Goal: Task Accomplishment & Management: Complete application form

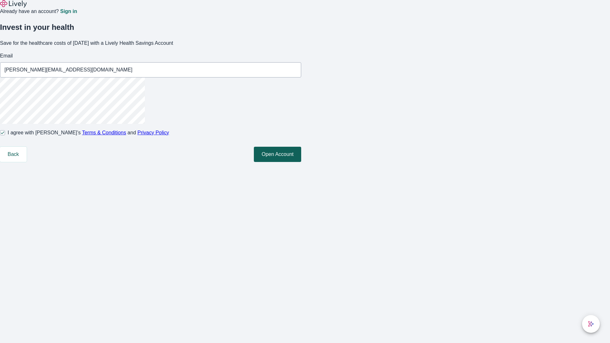
click at [301, 162] on button "Open Account" at bounding box center [277, 154] width 47 height 15
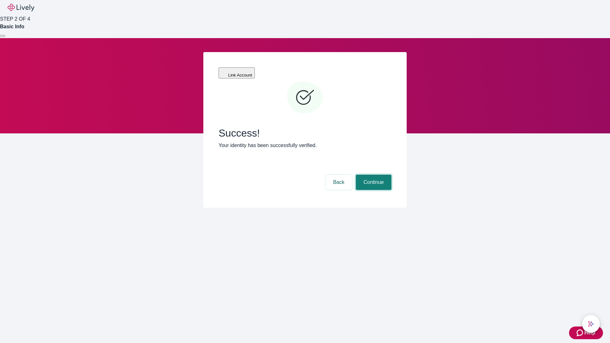
click at [373, 175] on button "Continue" at bounding box center [374, 182] width 36 height 15
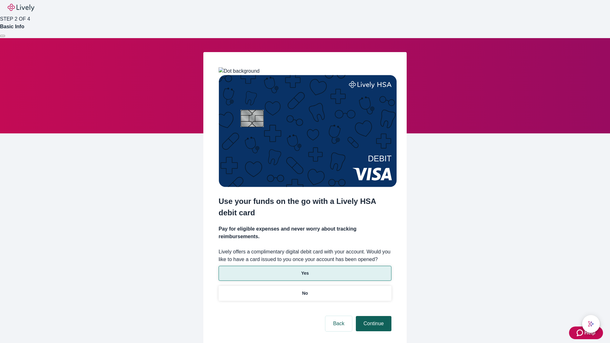
click at [305, 270] on p "Yes" at bounding box center [305, 273] width 8 height 7
click at [373, 316] on button "Continue" at bounding box center [374, 323] width 36 height 15
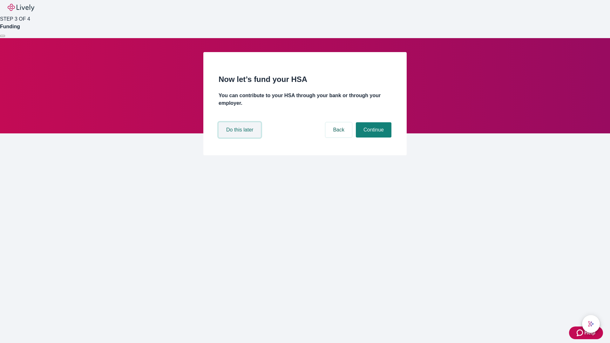
click at [240, 138] on button "Do this later" at bounding box center [240, 129] width 42 height 15
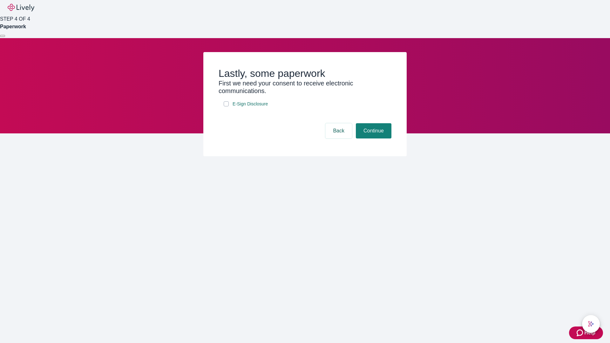
click at [226, 106] on input "E-Sign Disclosure" at bounding box center [226, 103] width 5 height 5
checkbox input "true"
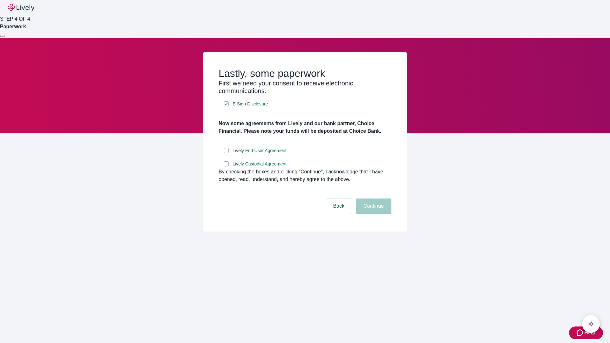
click at [226, 153] on input "Lively End User Agreement" at bounding box center [226, 150] width 5 height 5
checkbox input "true"
click at [226, 166] on input "Lively Custodial Agreement" at bounding box center [226, 163] width 5 height 5
checkbox input "true"
click at [373, 214] on button "Continue" at bounding box center [374, 206] width 36 height 15
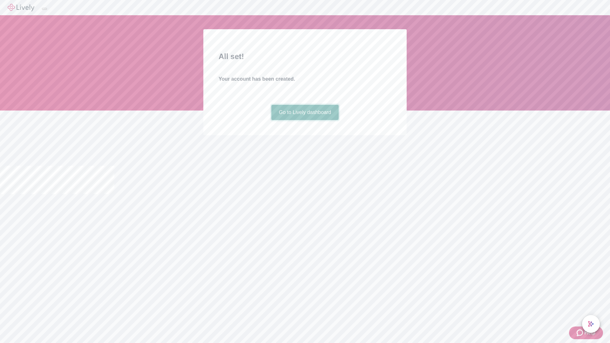
click at [305, 120] on link "Go to Lively dashboard" at bounding box center [305, 112] width 68 height 15
